Goal: Transaction & Acquisition: Purchase product/service

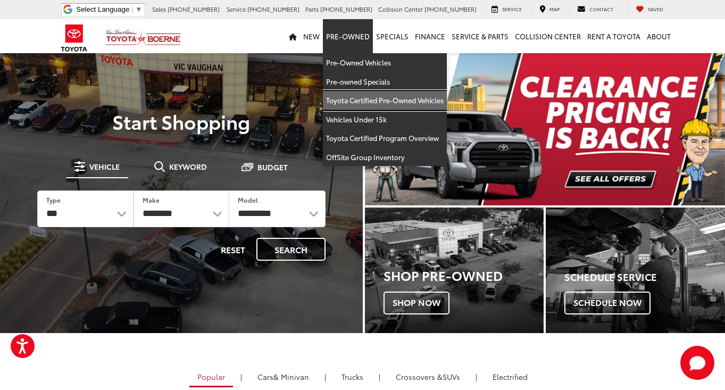
click at [351, 97] on link "Toyota Certified Pre-Owned Vehicles" at bounding box center [385, 100] width 124 height 19
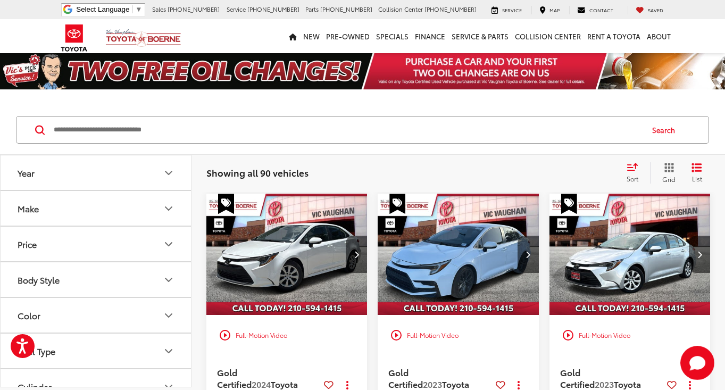
click at [637, 175] on span "Sort" at bounding box center [632, 178] width 12 height 9
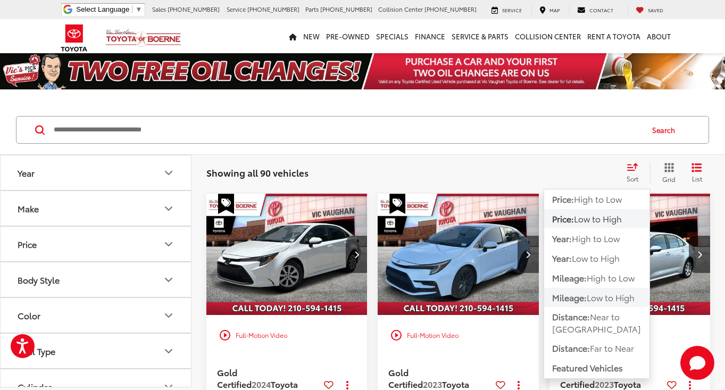
click at [594, 298] on span "Low to High" at bounding box center [611, 297] width 48 height 12
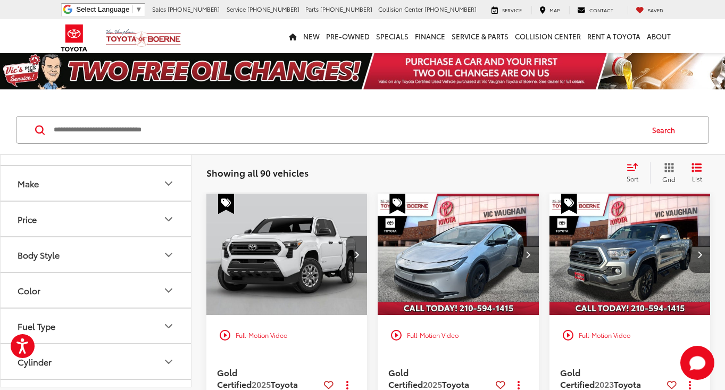
scroll to position [28, 0]
click at [167, 216] on icon "Price" at bounding box center [168, 216] width 6 height 3
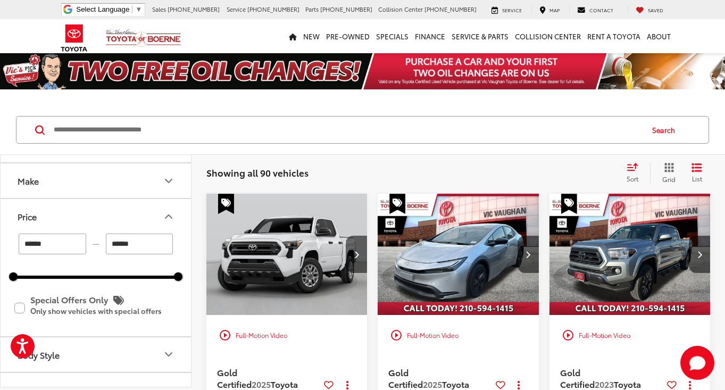
click at [140, 241] on input "******" at bounding box center [140, 243] width 68 height 21
type input "*"
type input "******"
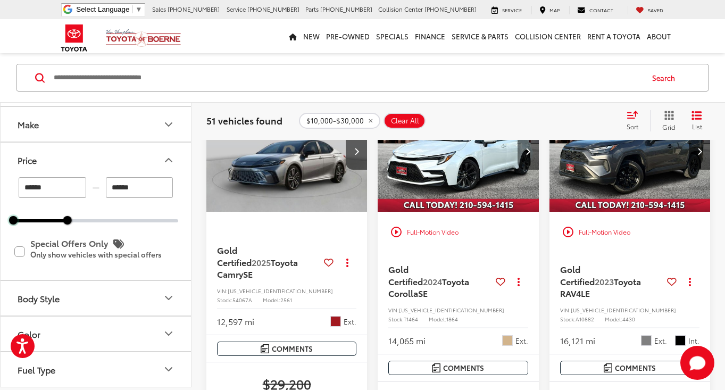
scroll to position [682, 0]
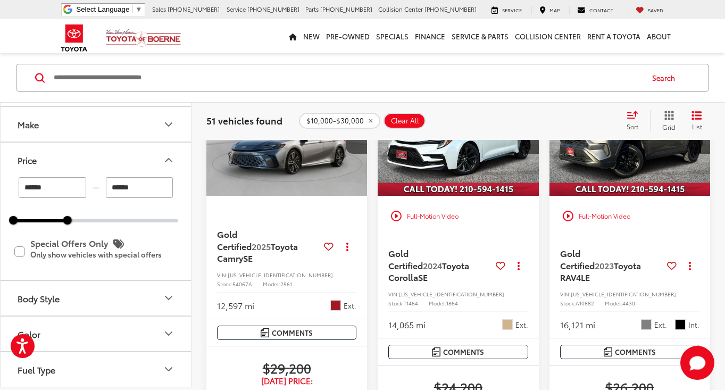
click at [606, 196] on img "2023 Toyota RAV4 LE 0" at bounding box center [630, 135] width 162 height 122
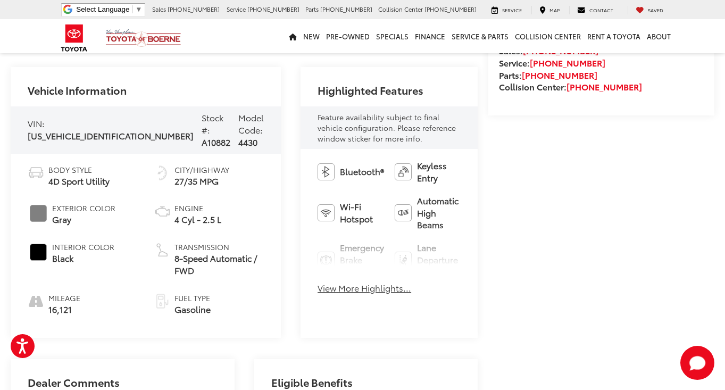
scroll to position [375, 0]
